Goal: Communication & Community: Answer question/provide support

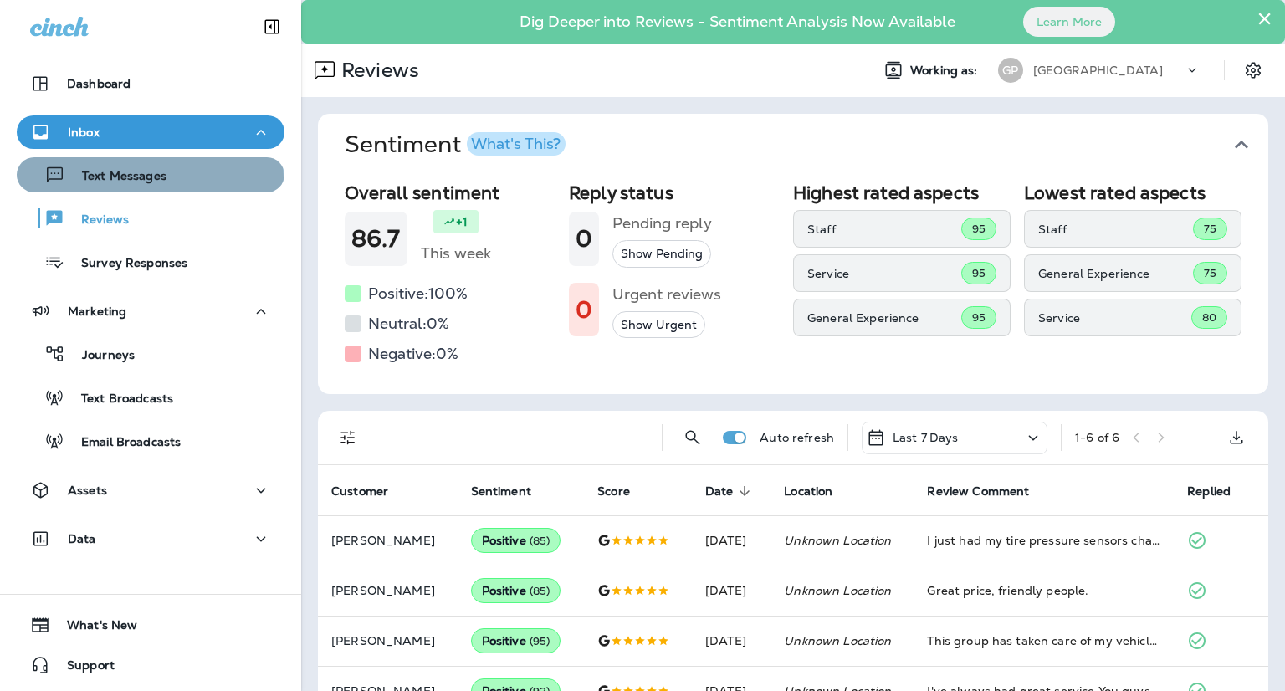
click at [149, 177] on p "Text Messages" at bounding box center [115, 177] width 101 height 16
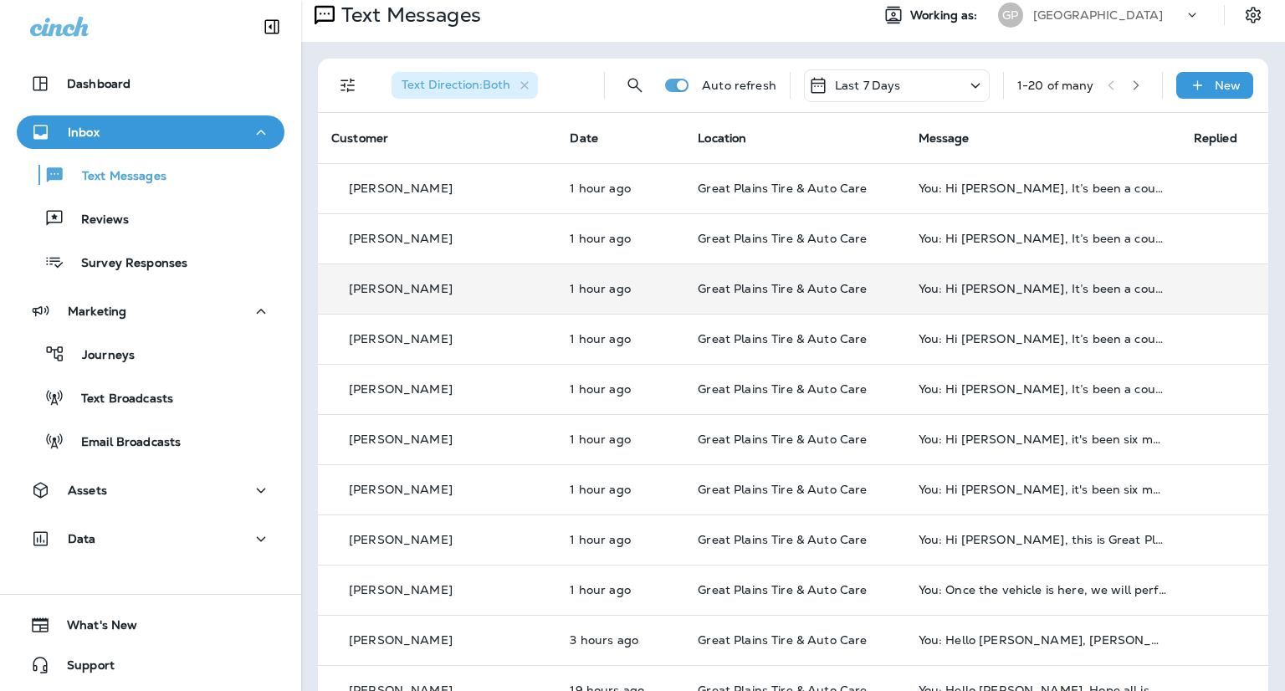
scroll to position [84, 0]
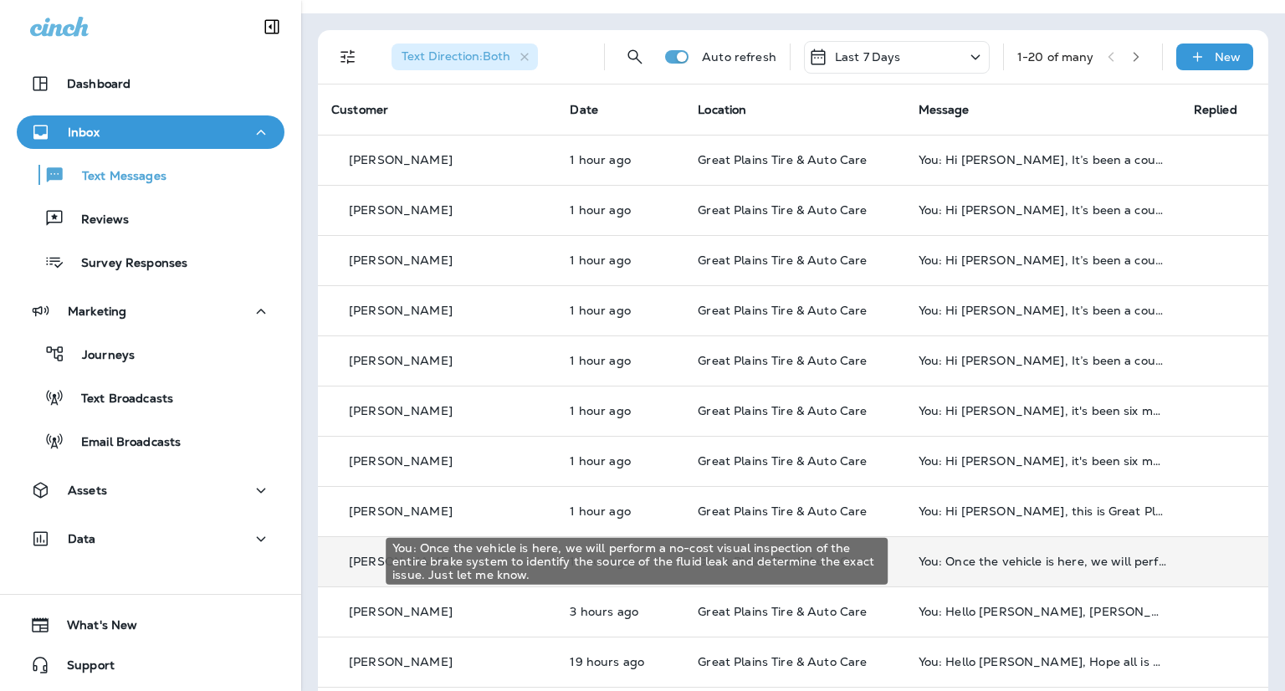
click at [1055, 560] on div "You: Once the vehicle is here, we will perform a no-cost visual inspection of t…" at bounding box center [1042, 561] width 248 height 13
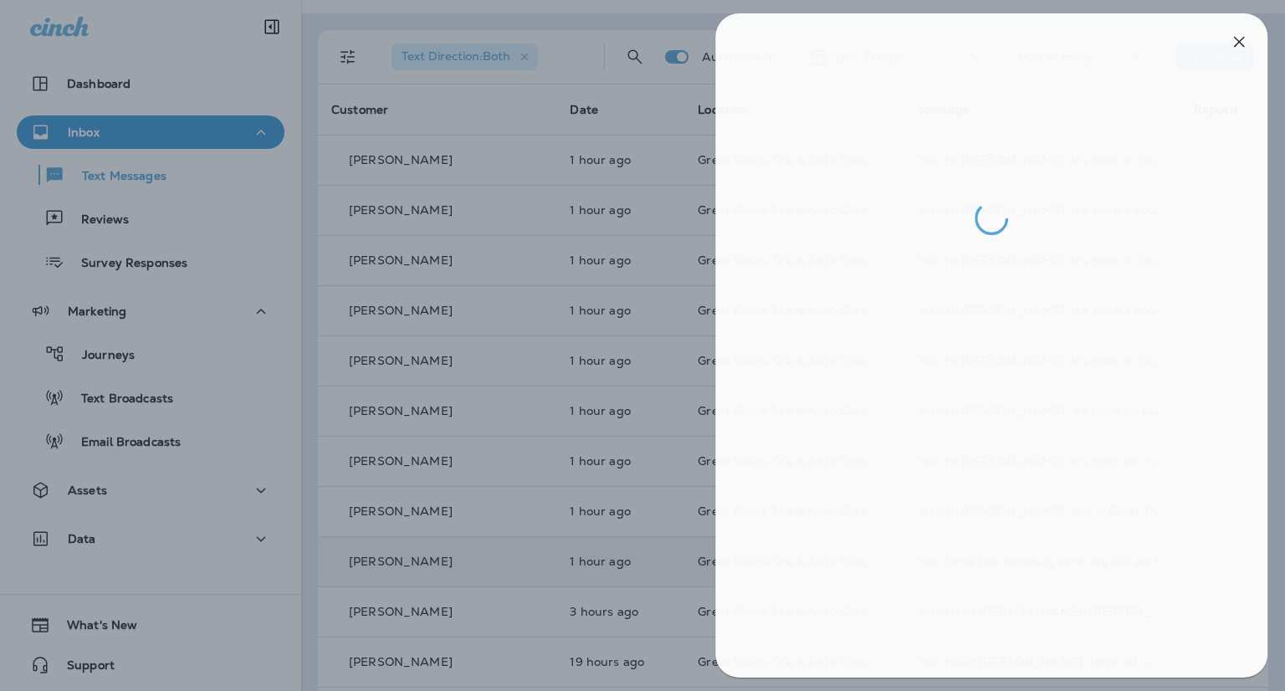
click at [308, 135] on div at bounding box center [646, 345] width 1285 height 691
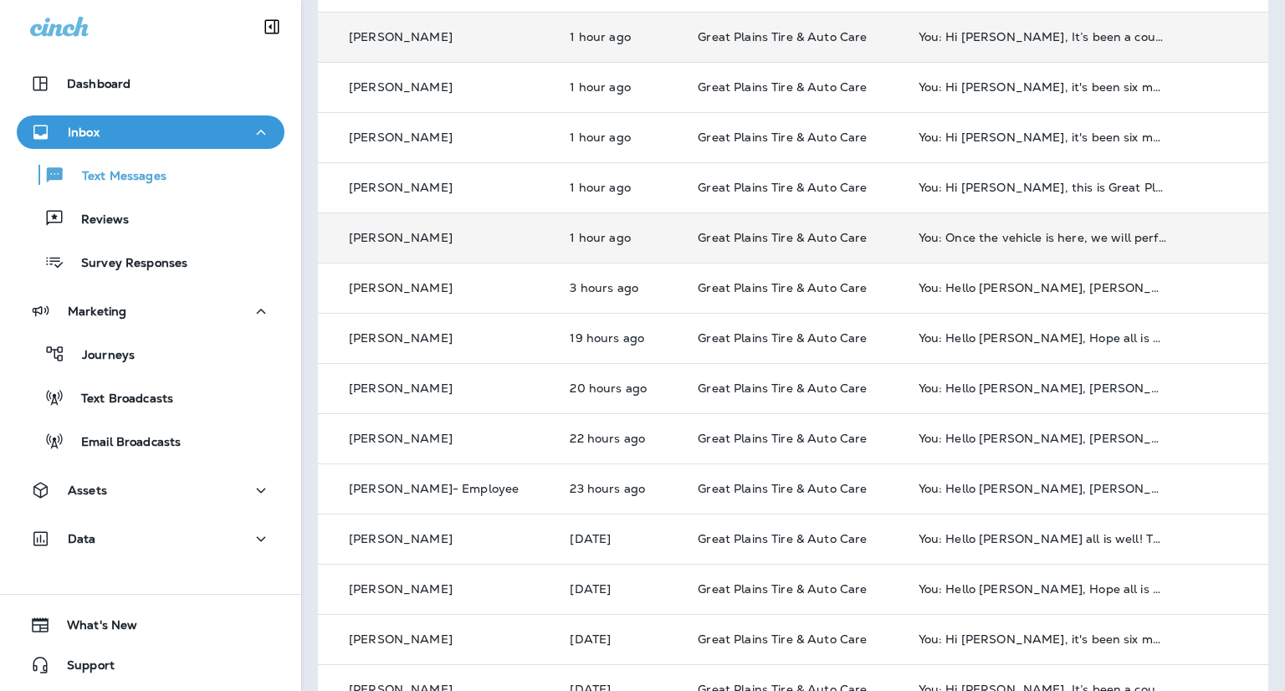
scroll to position [418, 0]
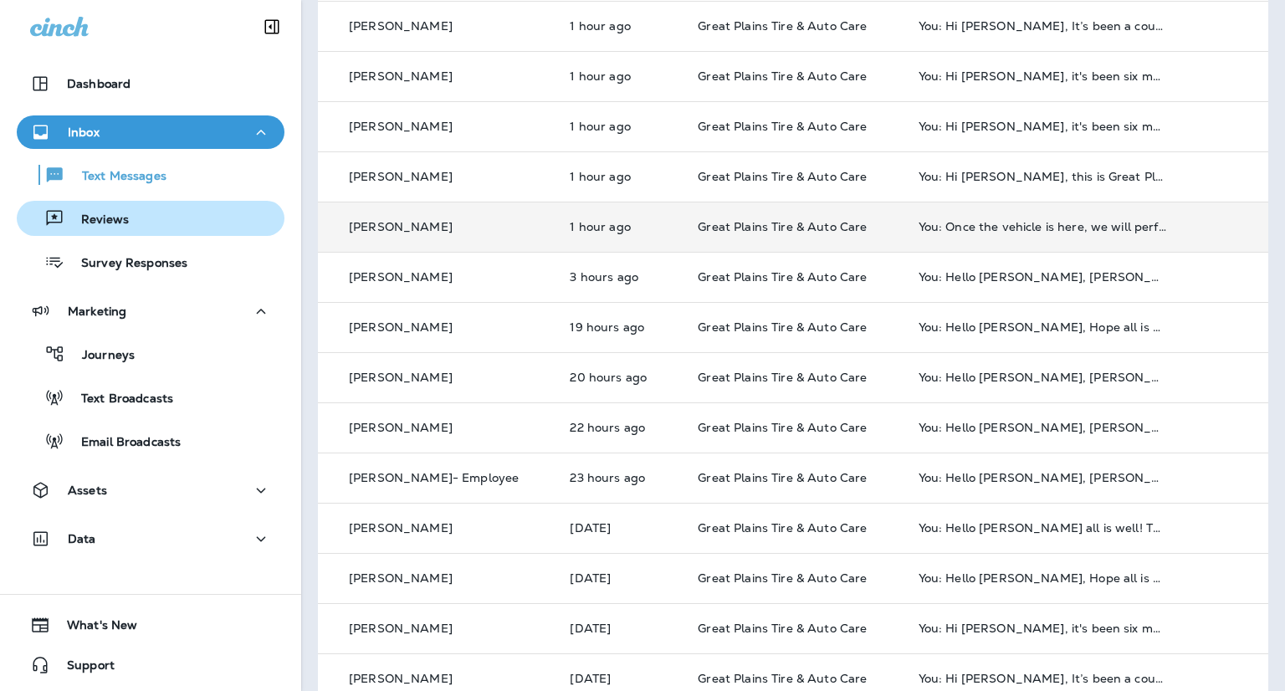
click at [155, 216] on div "Reviews" at bounding box center [150, 218] width 254 height 25
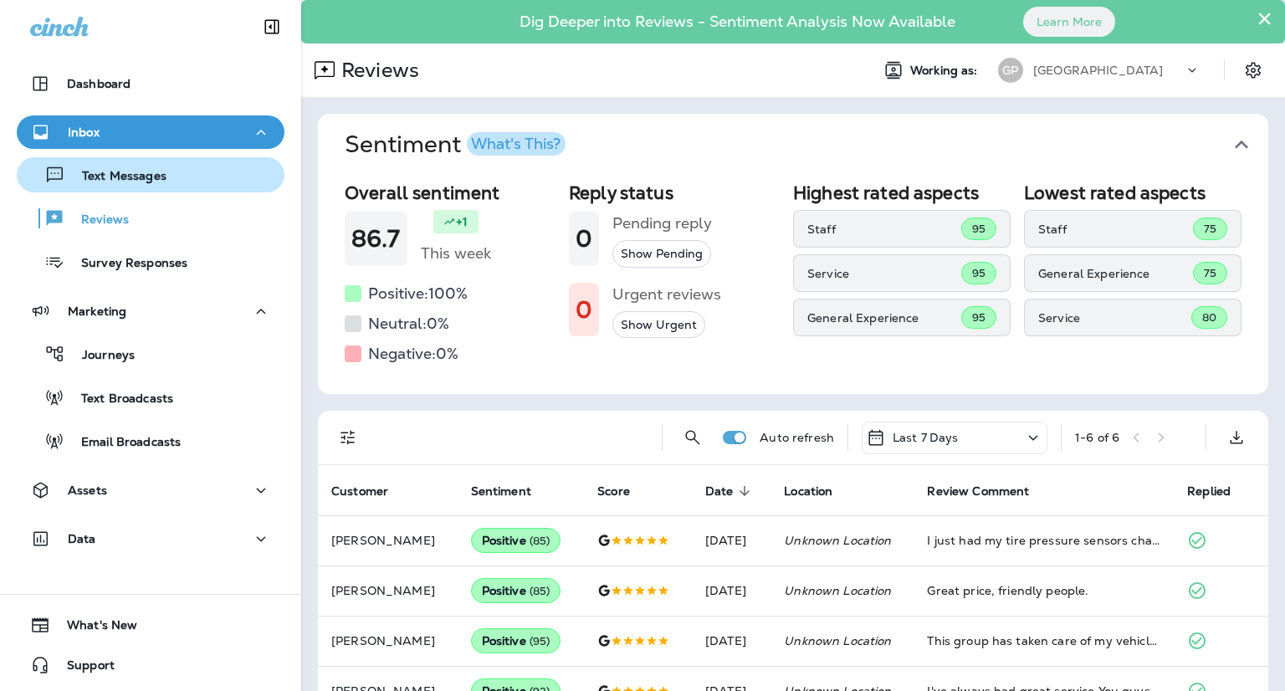
click at [171, 178] on div "Text Messages" at bounding box center [150, 174] width 254 height 25
